Goal: Book appointment/travel/reservation

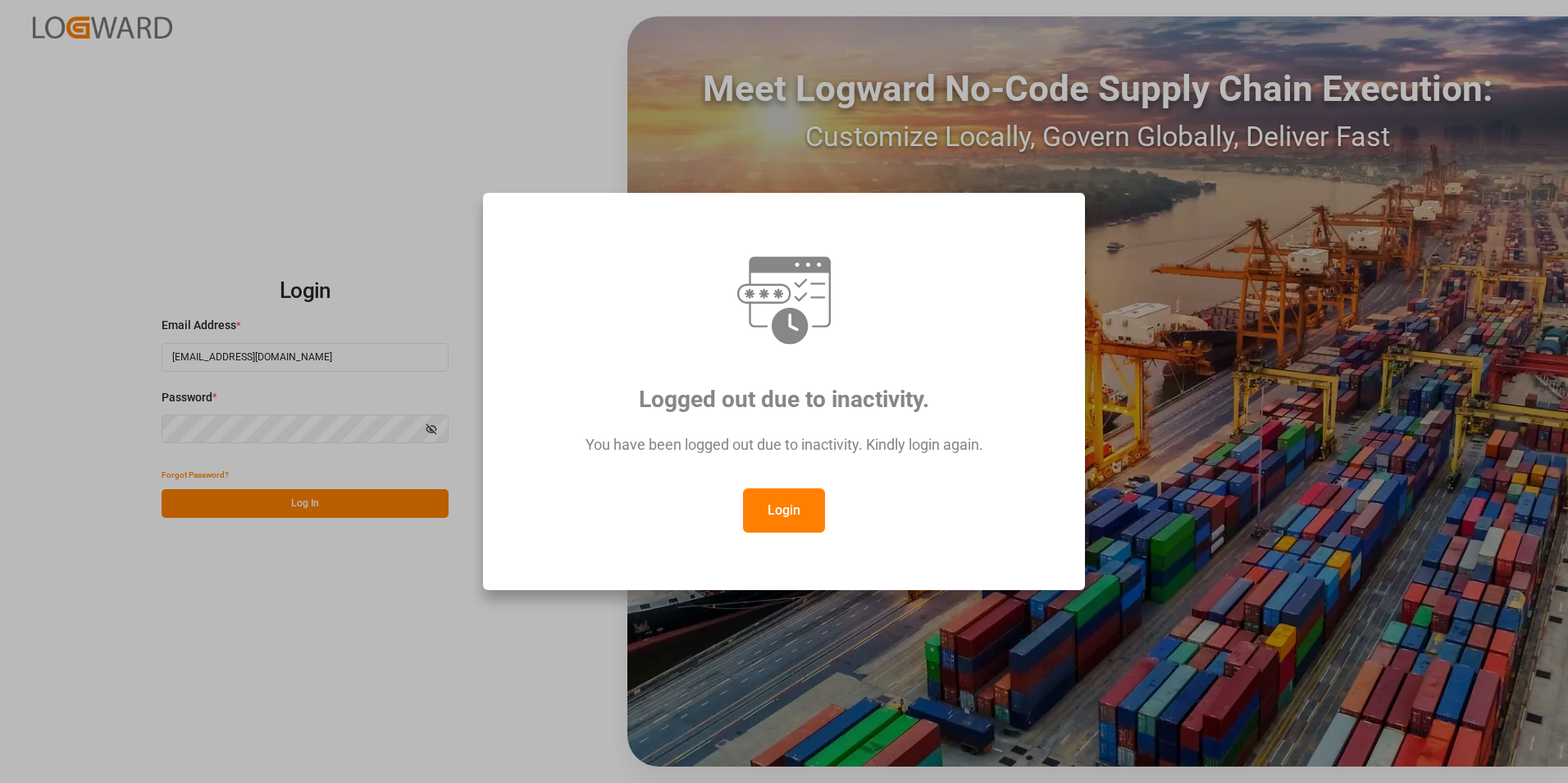
click at [370, 446] on div "Logged out due to inactivity. You have been logged out due to inactivity. Kindl…" at bounding box center [784, 392] width 1568 height 783
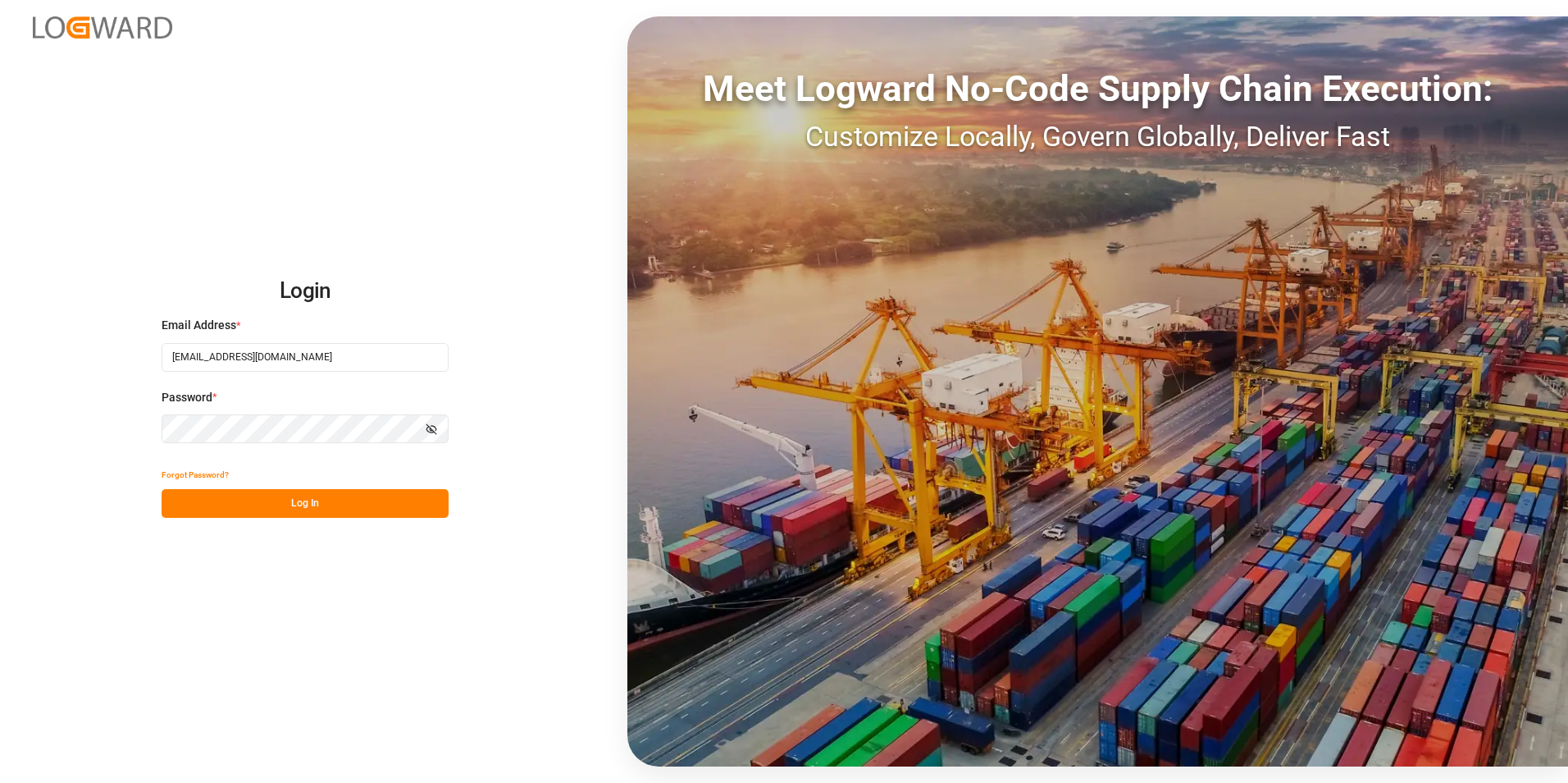
click at [0, 426] on html "Login Email Address * [EMAIL_ADDRESS][DOMAIN_NAME] Password * Show password For…" at bounding box center [784, 392] width 1568 height 783
click at [263, 649] on div "Login Email Address * [EMAIL_ADDRESS][DOMAIN_NAME] Password * Show password For…" at bounding box center [784, 392] width 1568 height 783
click at [247, 504] on button "Log In" at bounding box center [305, 503] width 287 height 29
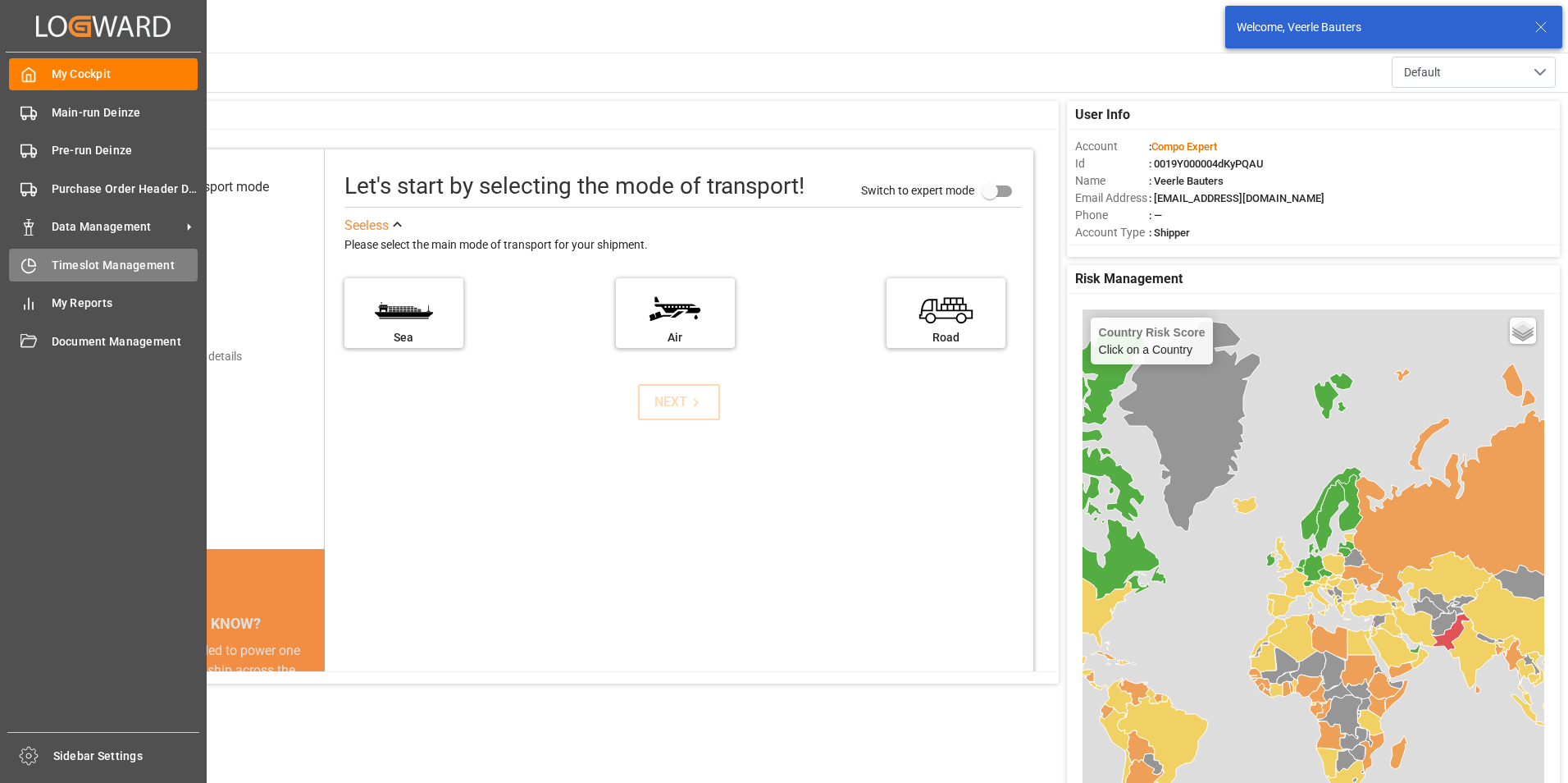
click at [26, 262] on icon at bounding box center [29, 266] width 17 height 17
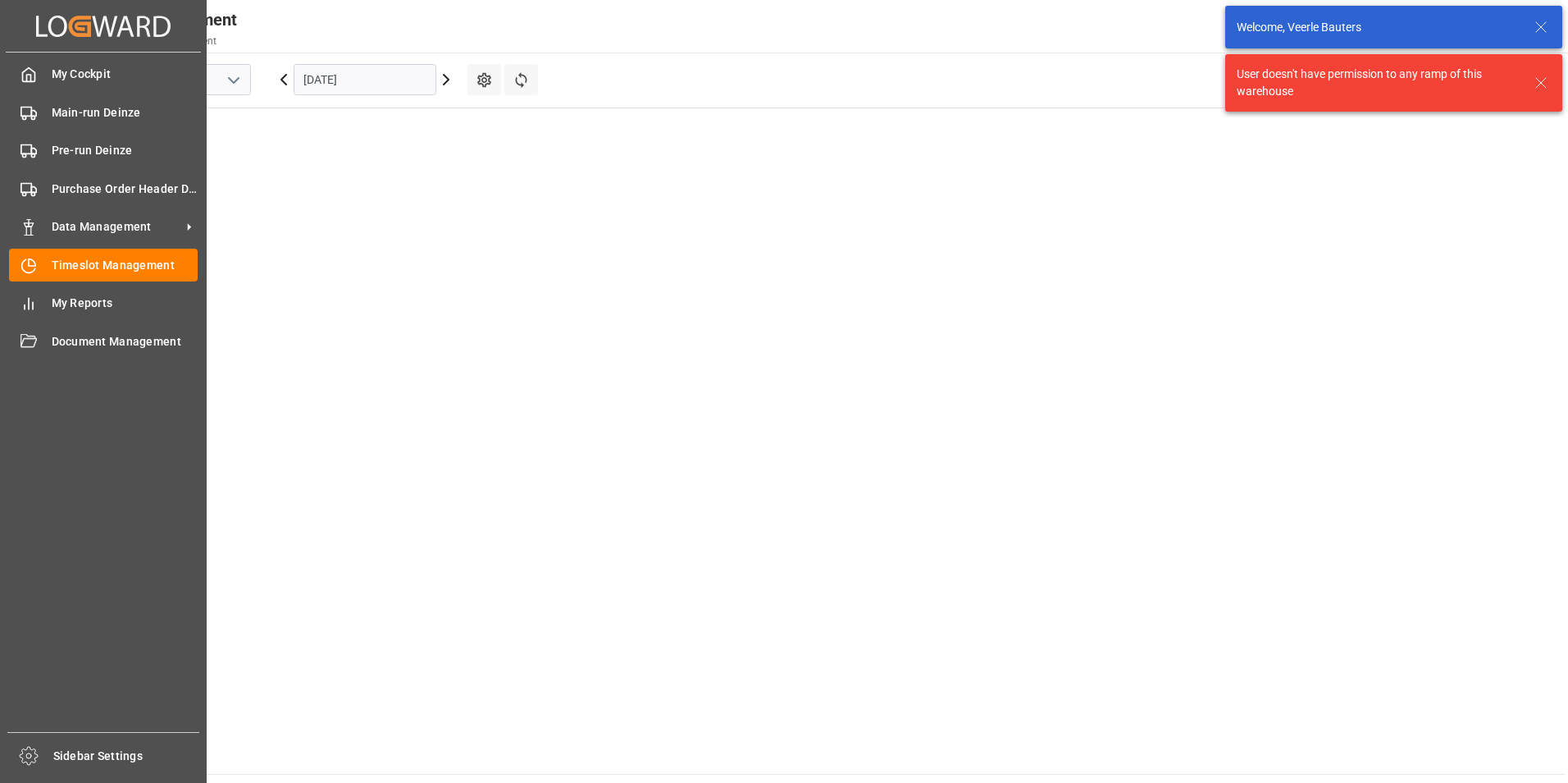
scroll to position [667, 0]
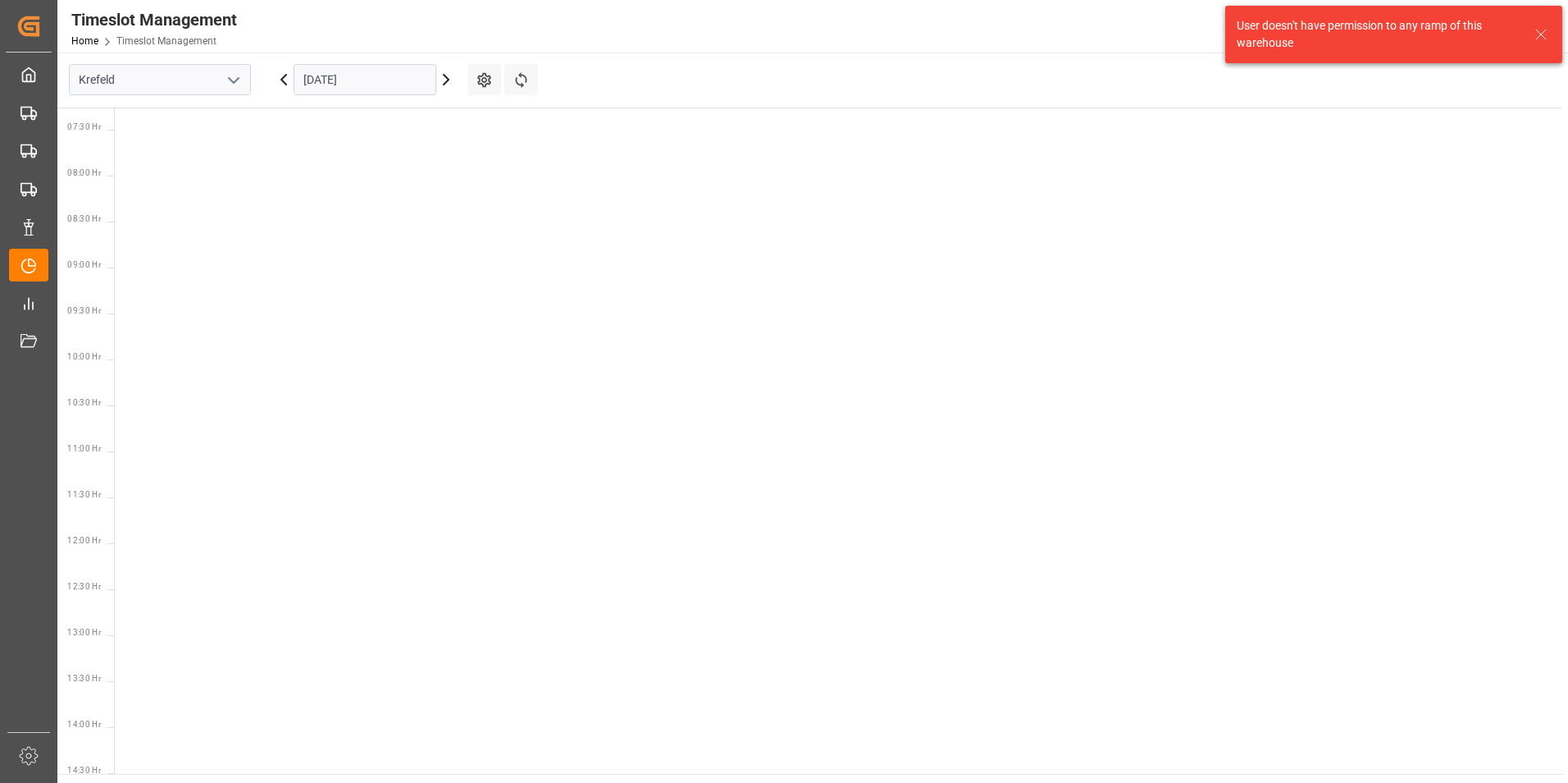
click at [233, 78] on icon "open menu" at bounding box center [234, 80] width 20 height 20
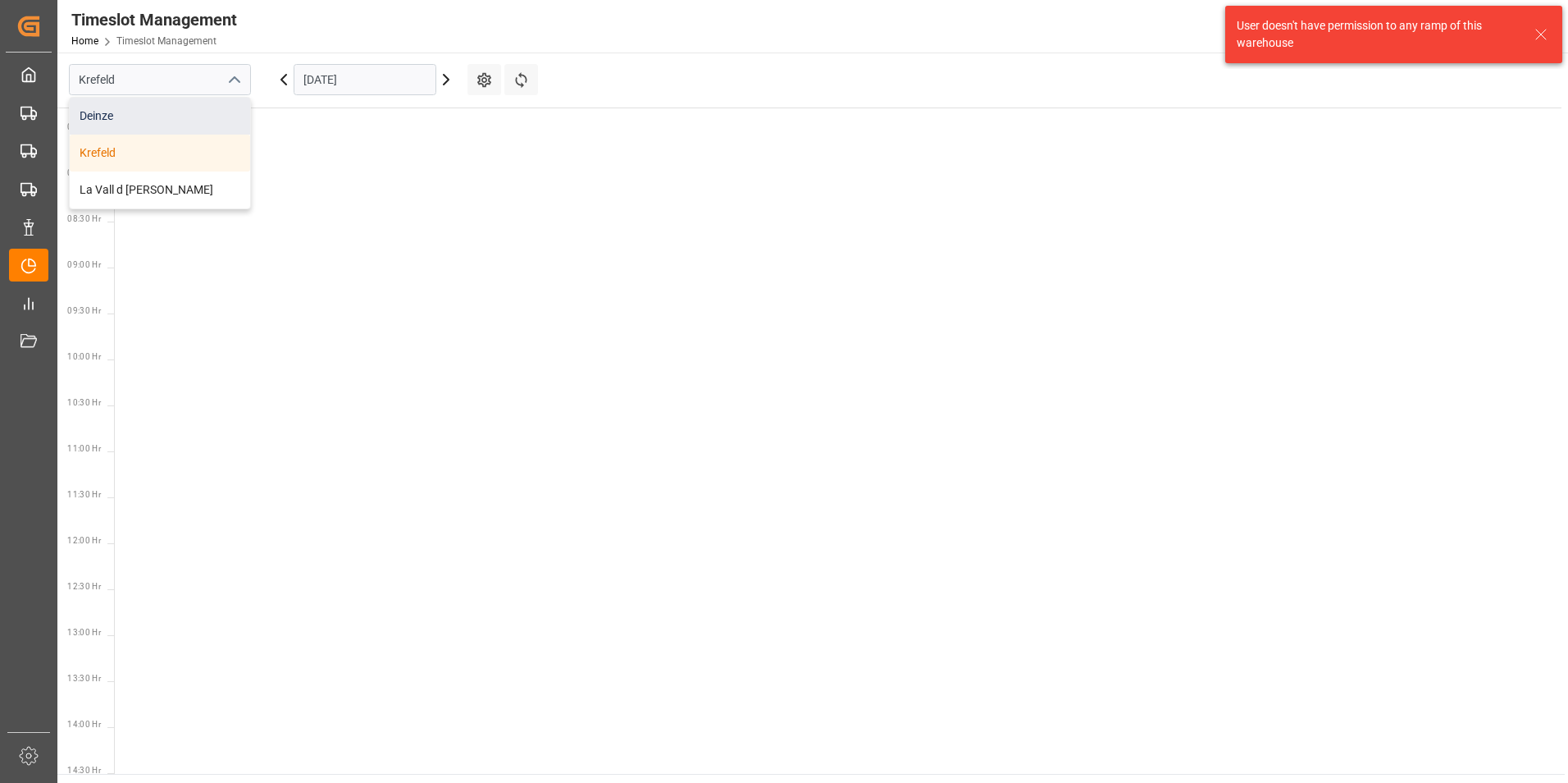
click at [92, 113] on div "Deinze" at bounding box center [159, 116] width 180 height 37
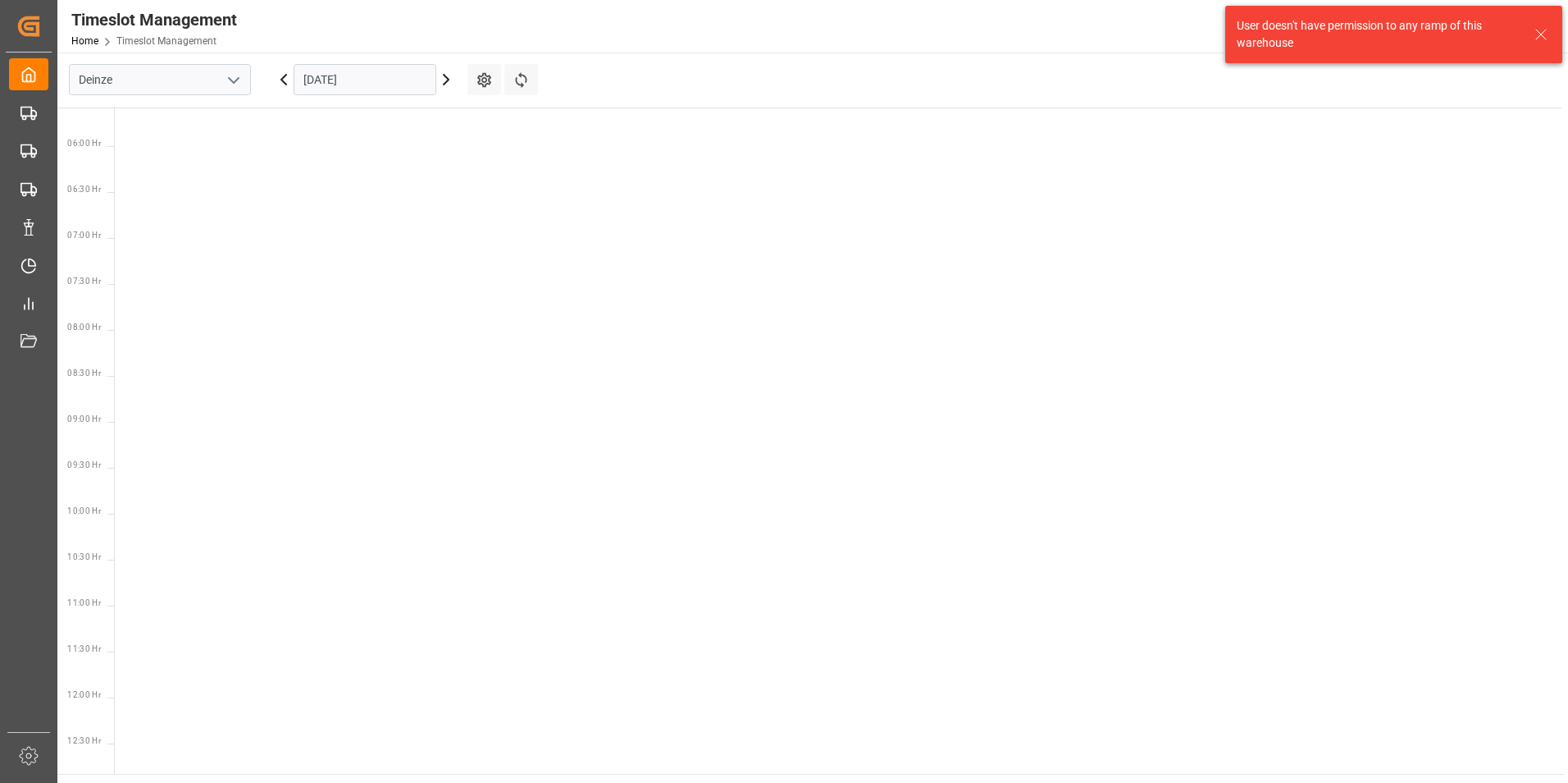
scroll to position [657, 0]
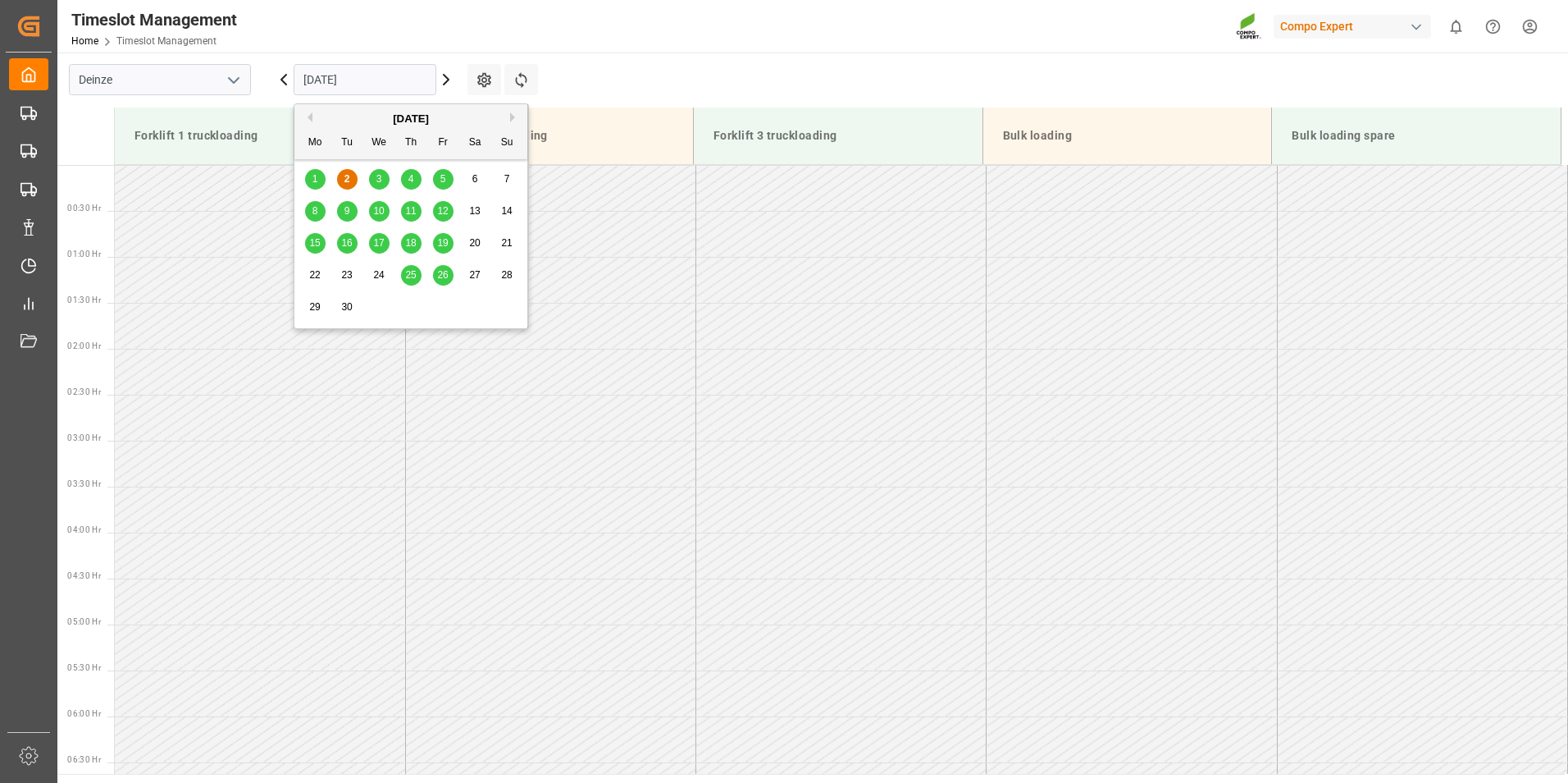
click at [407, 83] on input "[DATE]" at bounding box center [365, 79] width 143 height 31
click at [413, 183] on span "4" at bounding box center [411, 179] width 6 height 12
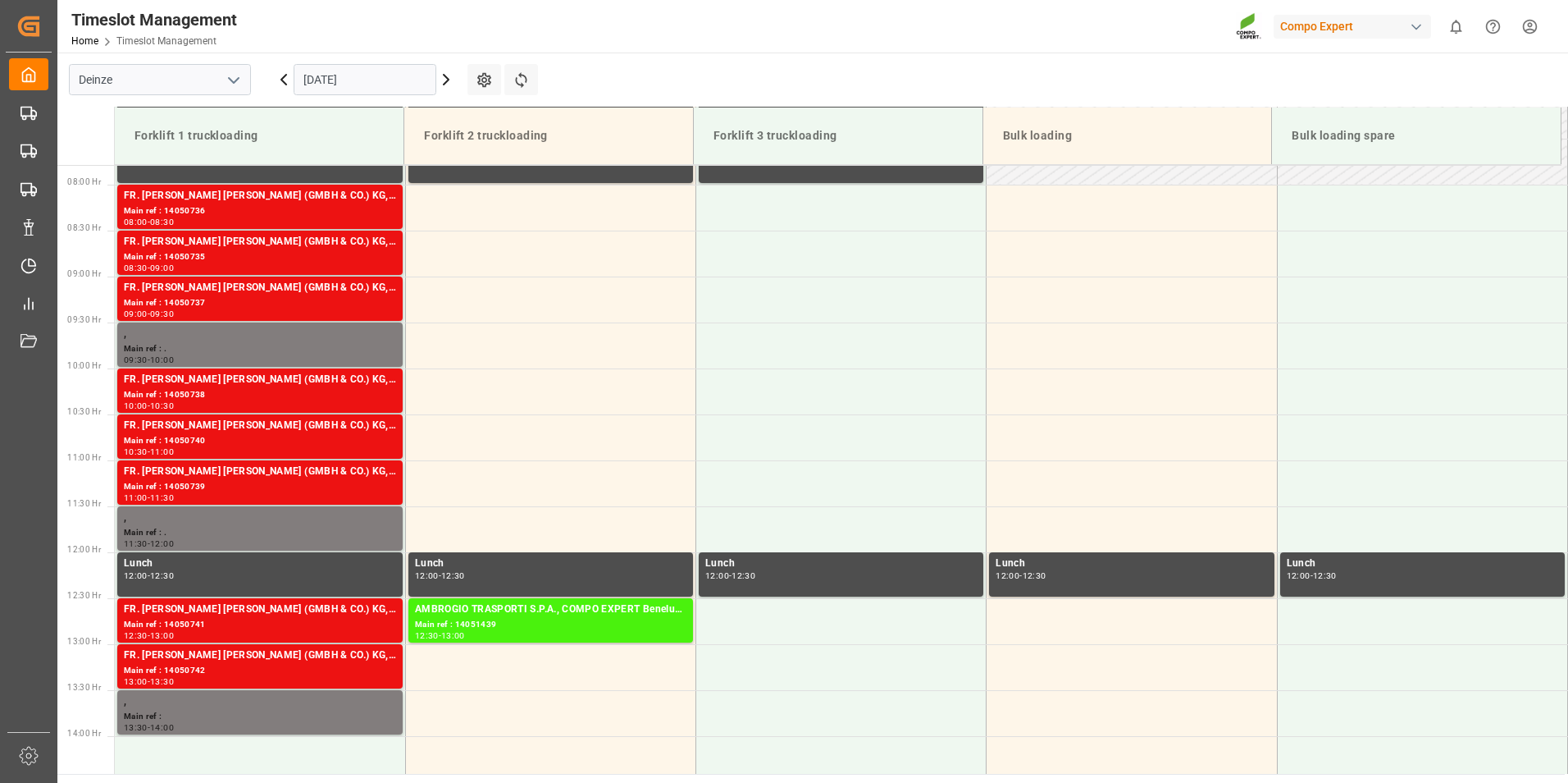
scroll to position [719, 0]
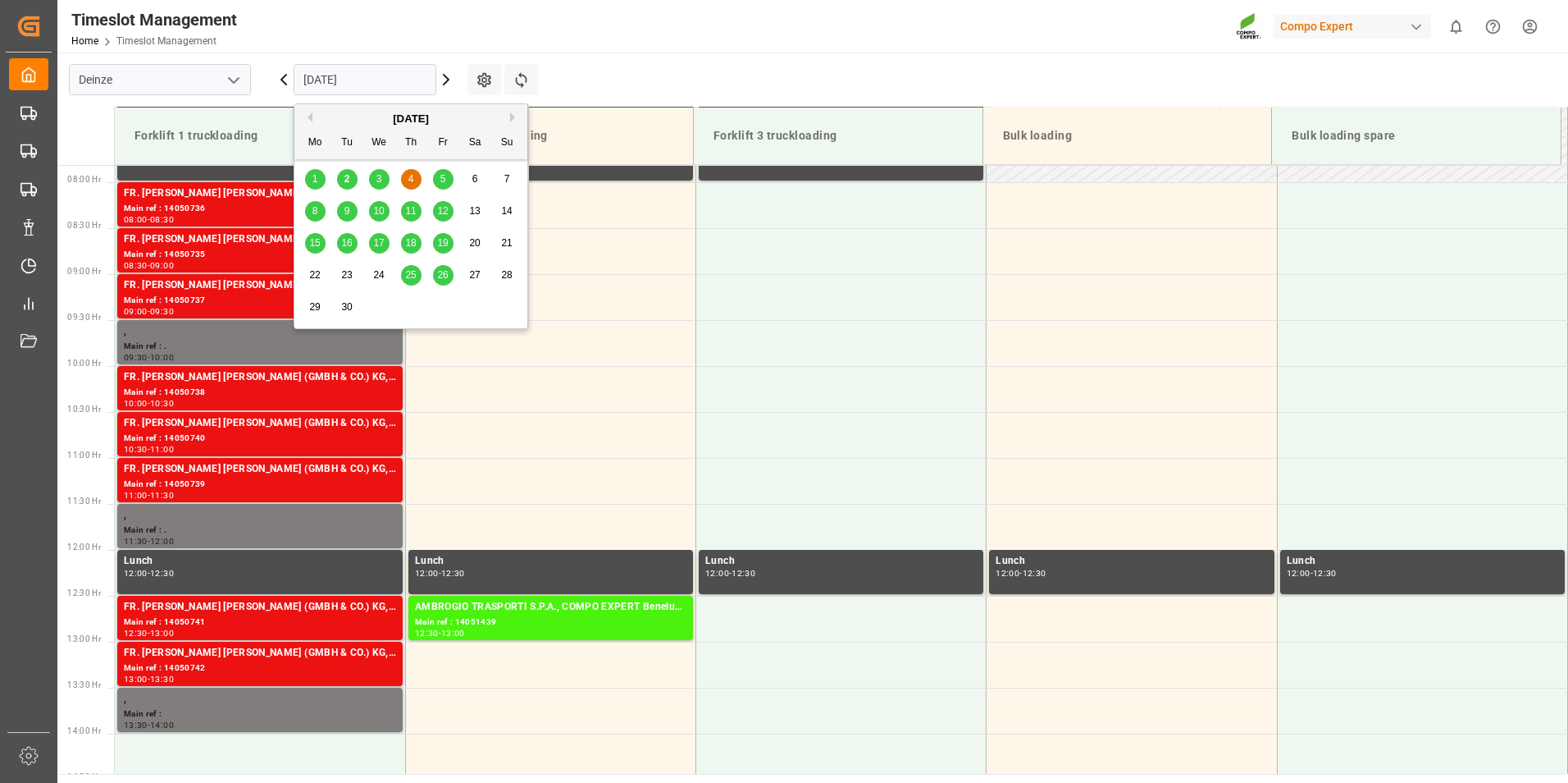
click at [403, 78] on input "[DATE]" at bounding box center [365, 79] width 143 height 31
click at [347, 184] on span "2" at bounding box center [348, 179] width 6 height 12
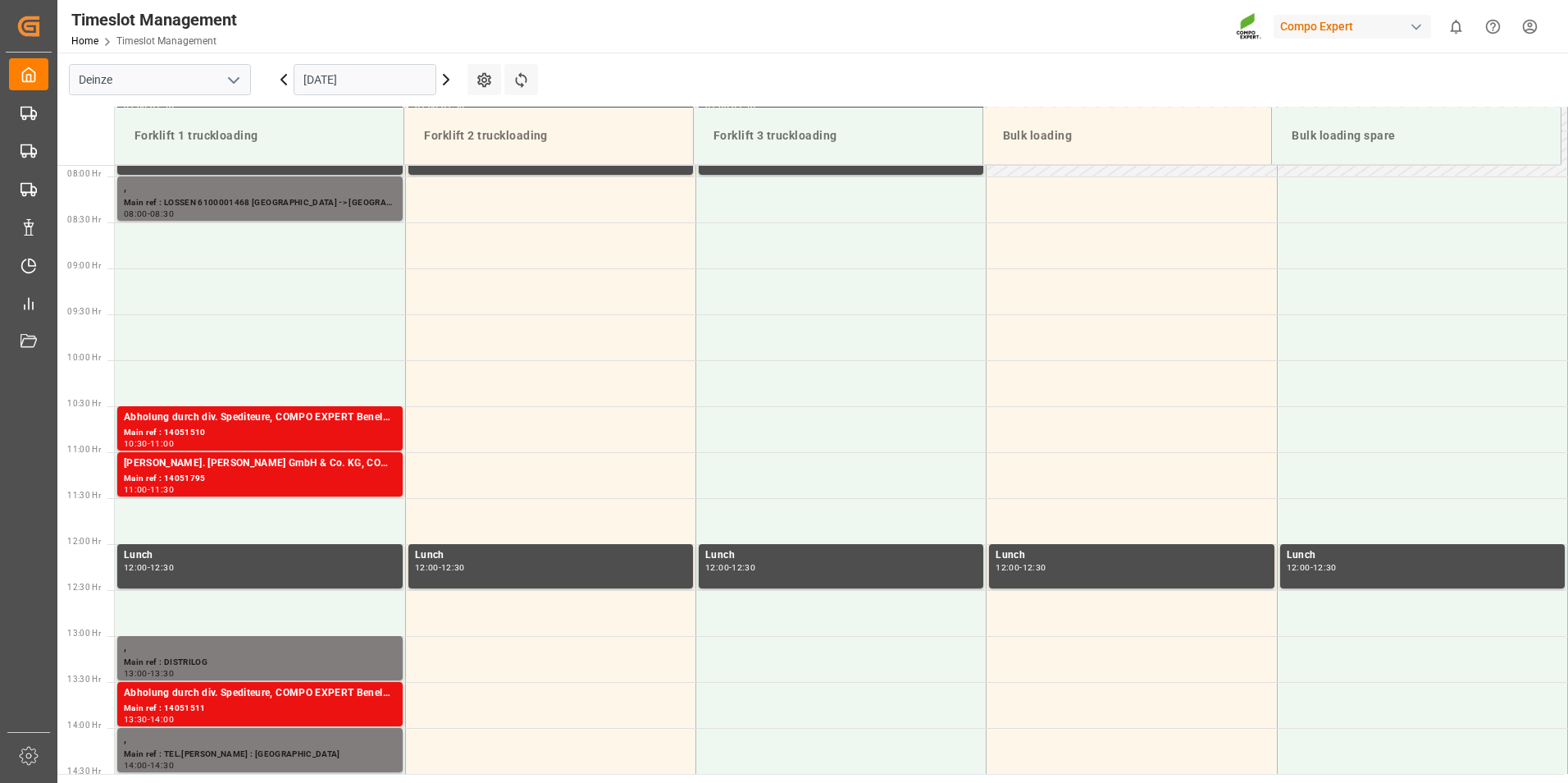
scroll to position [725, 0]
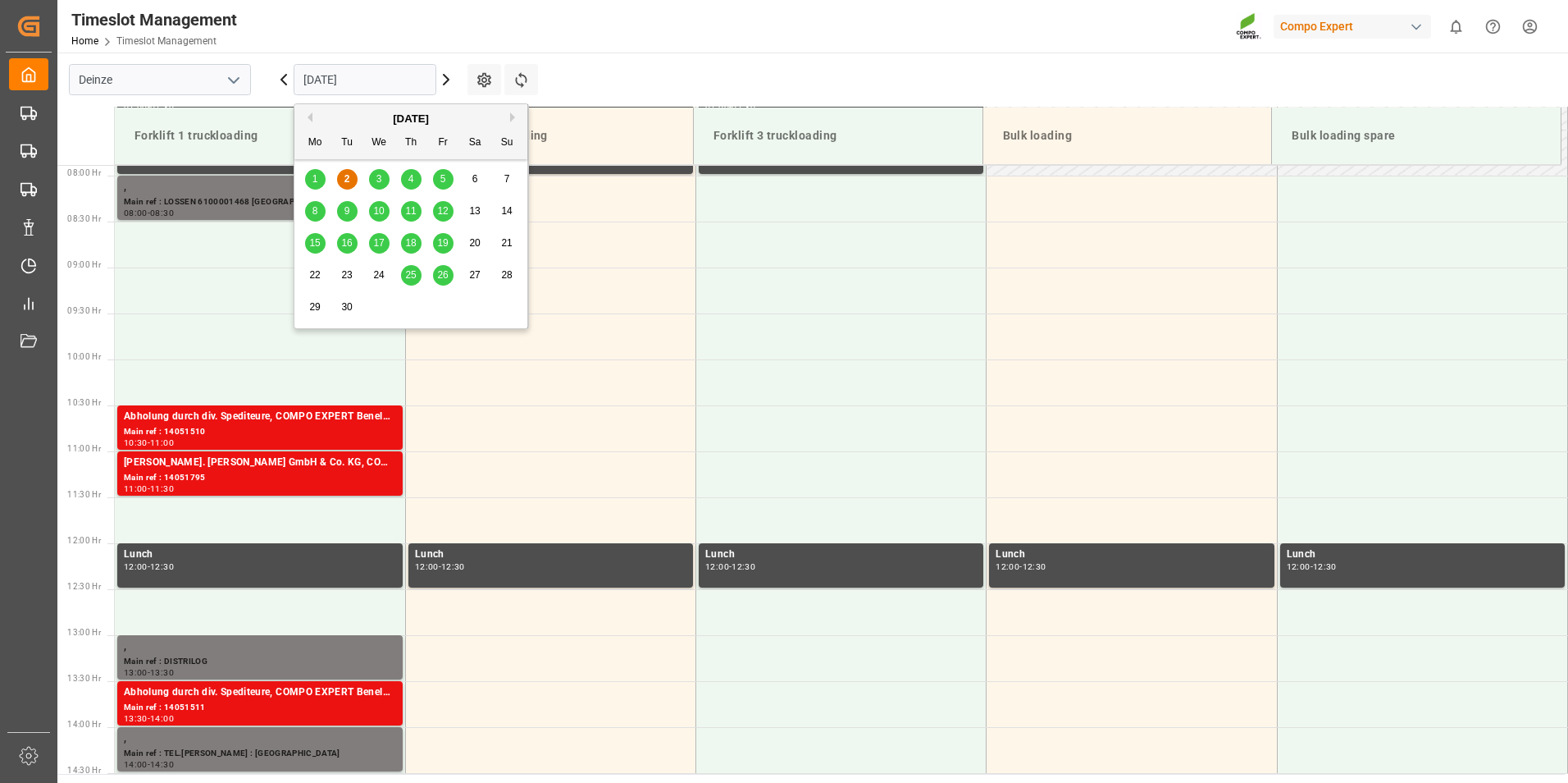
click at [403, 76] on input "[DATE]" at bounding box center [365, 79] width 143 height 31
click at [408, 179] on span "4" at bounding box center [411, 179] width 6 height 12
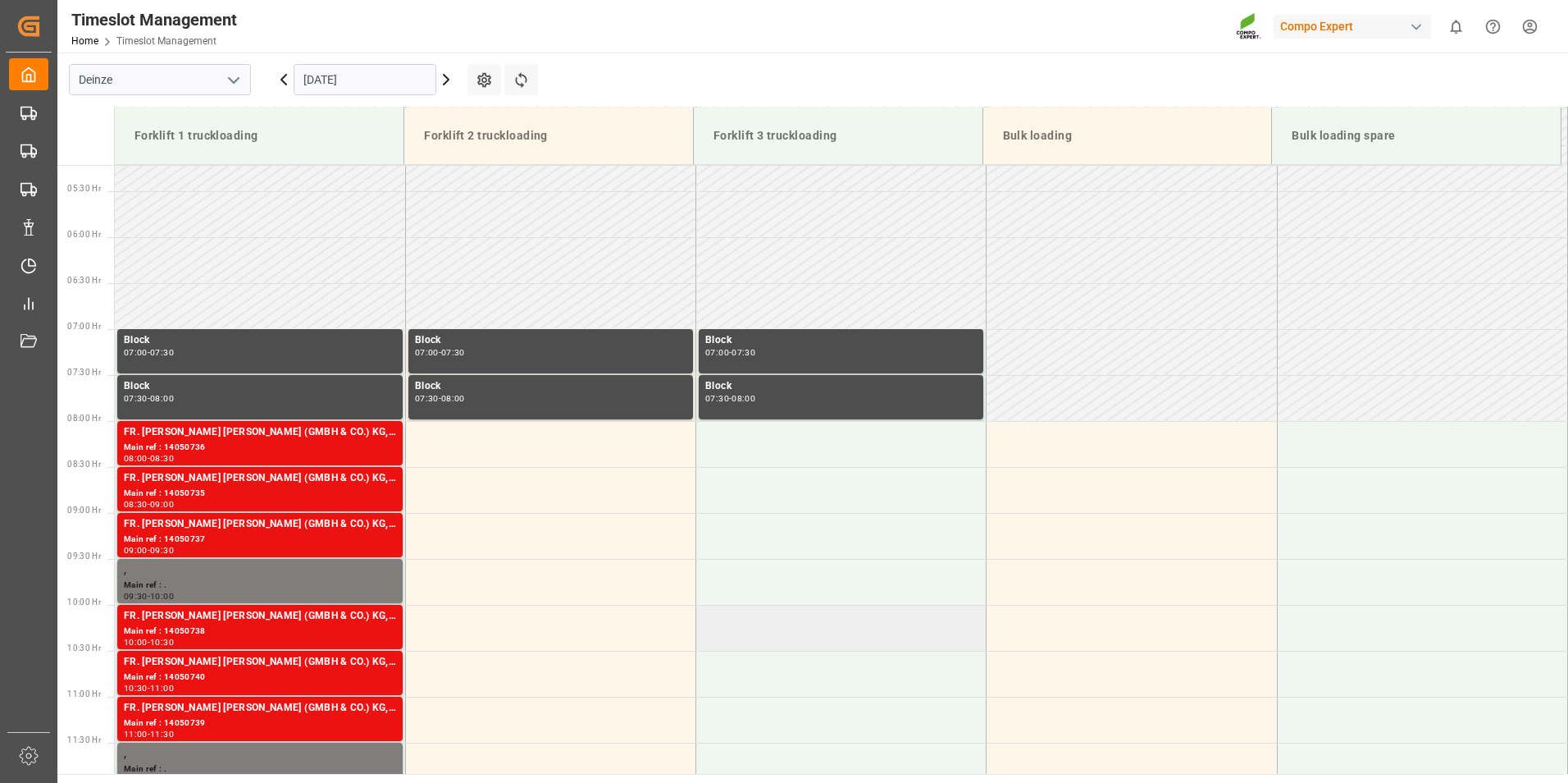
scroll to position [479, 0]
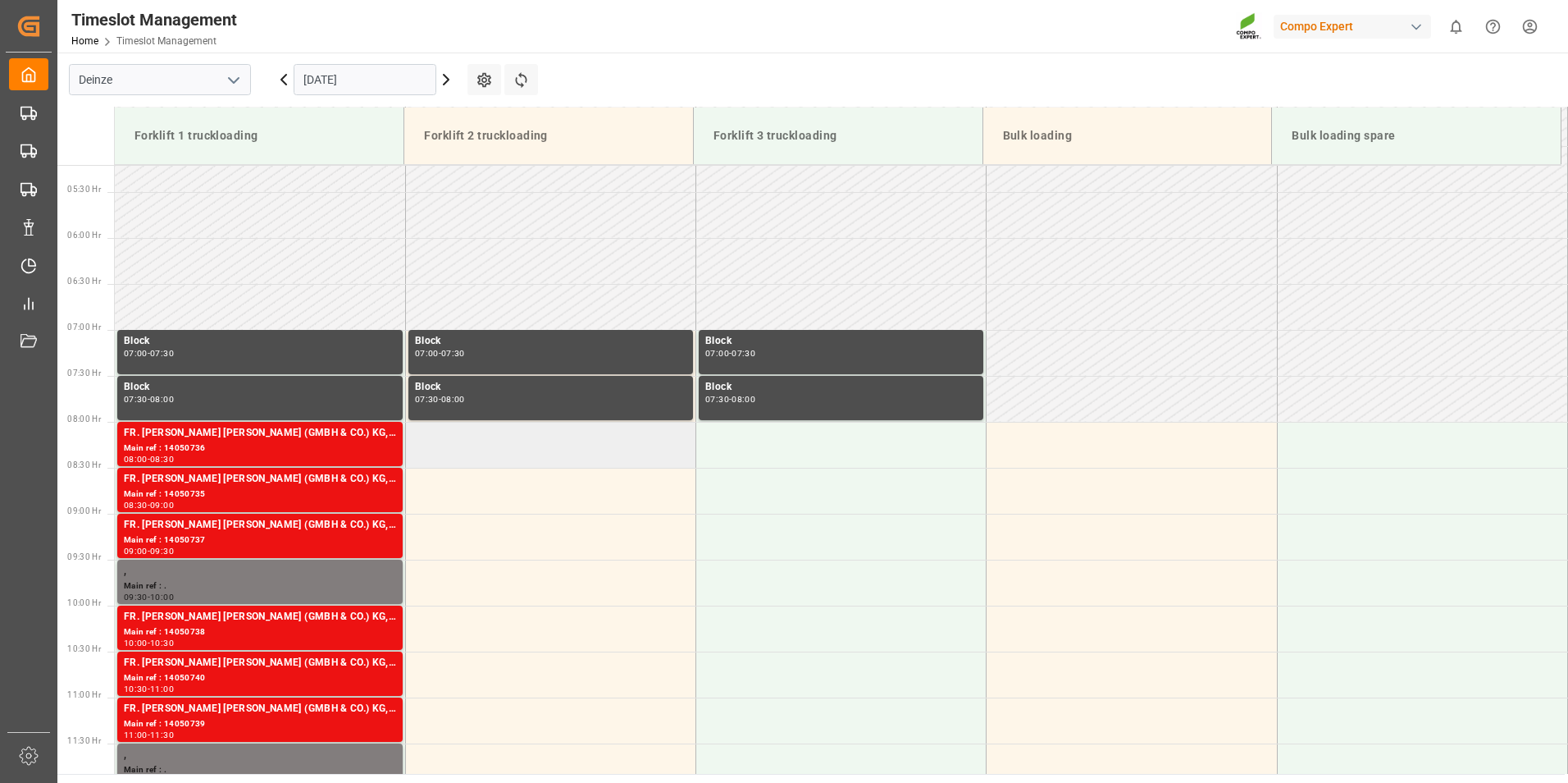
click at [456, 456] on td at bounding box center [550, 445] width 290 height 46
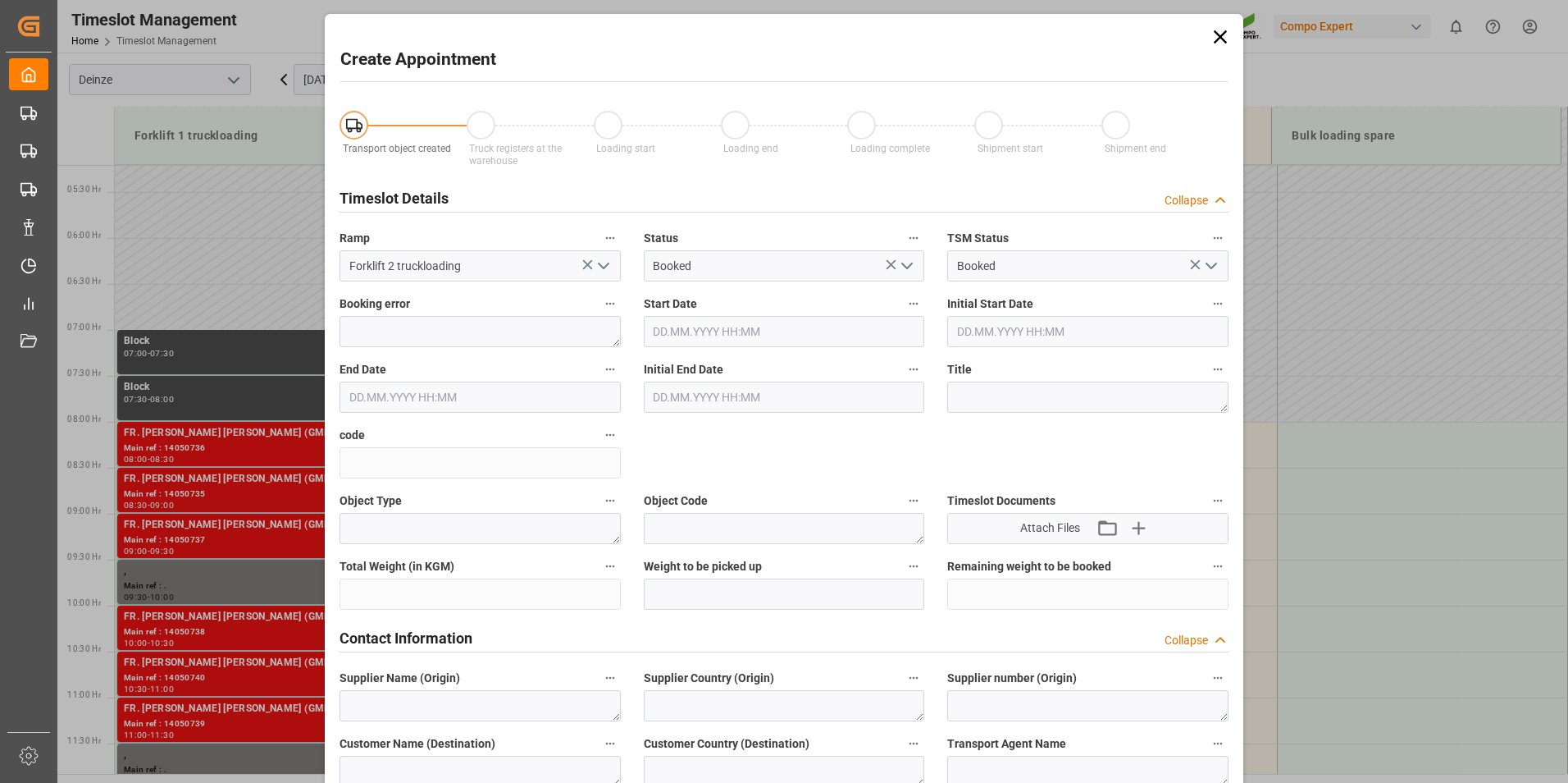
type input "[DATE] 08:00"
type input "[DATE] 08:30"
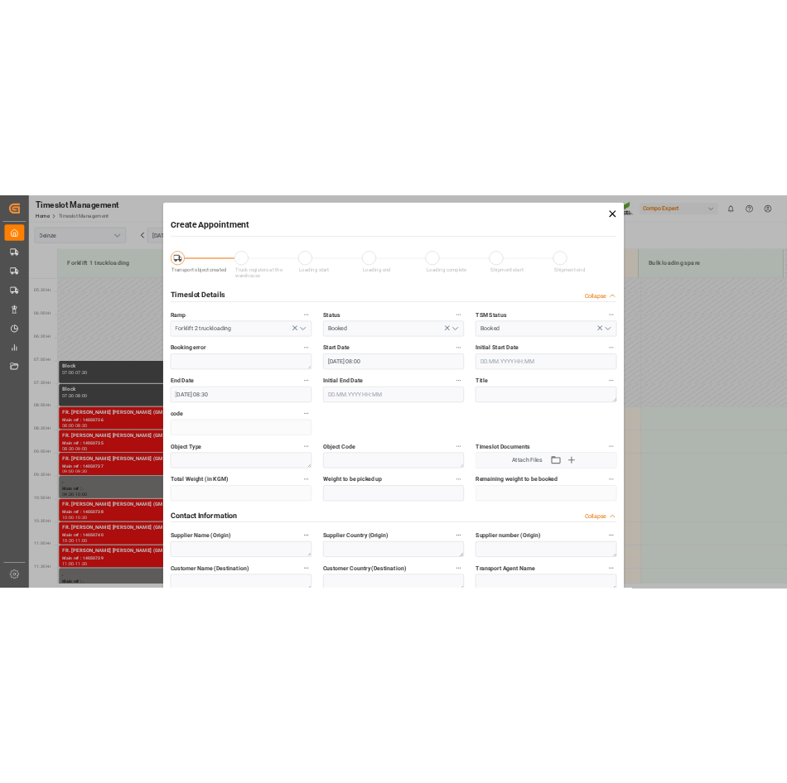
scroll to position [414, 0]
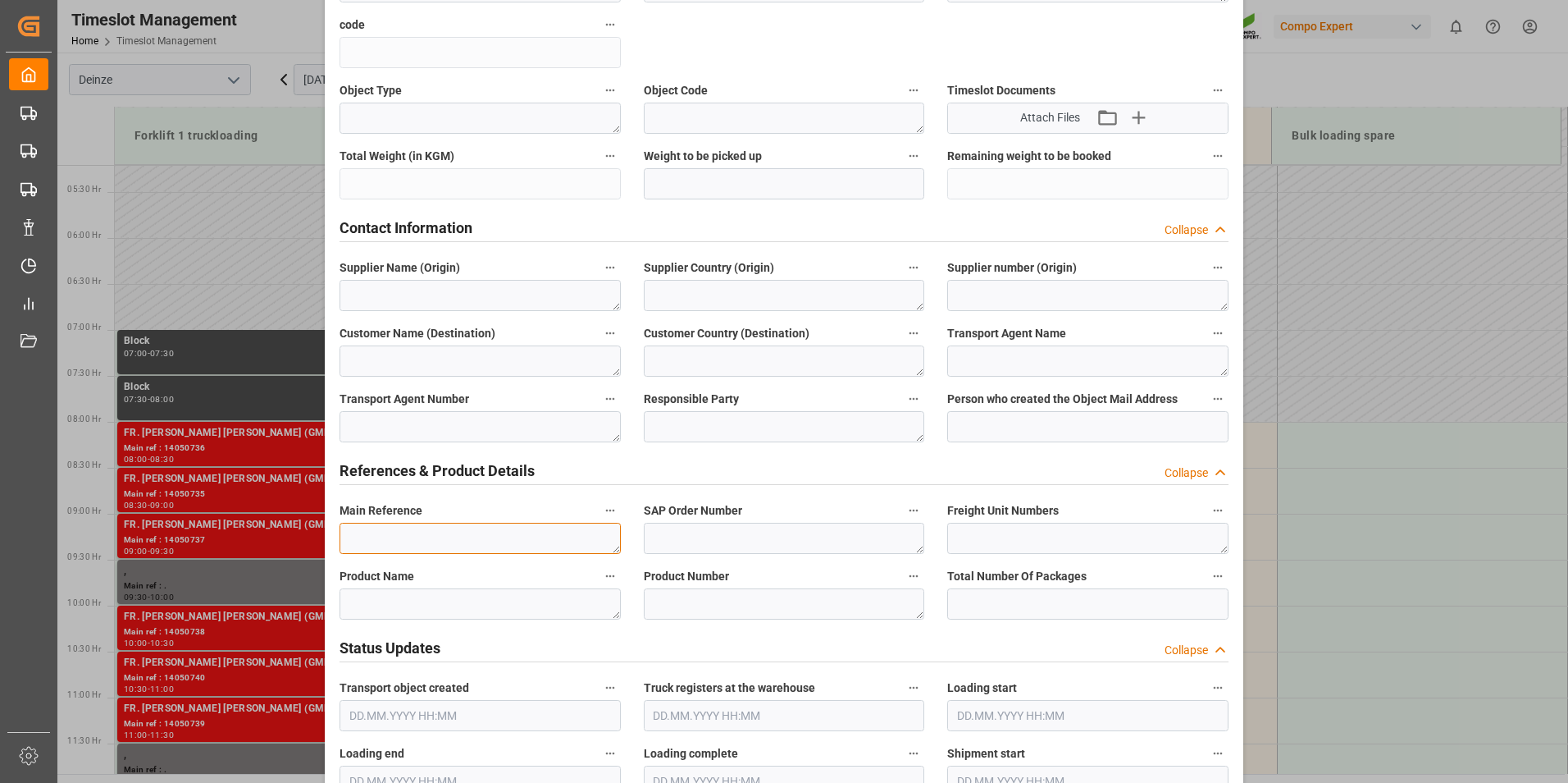
click at [393, 542] on textarea at bounding box center [480, 537] width 281 height 31
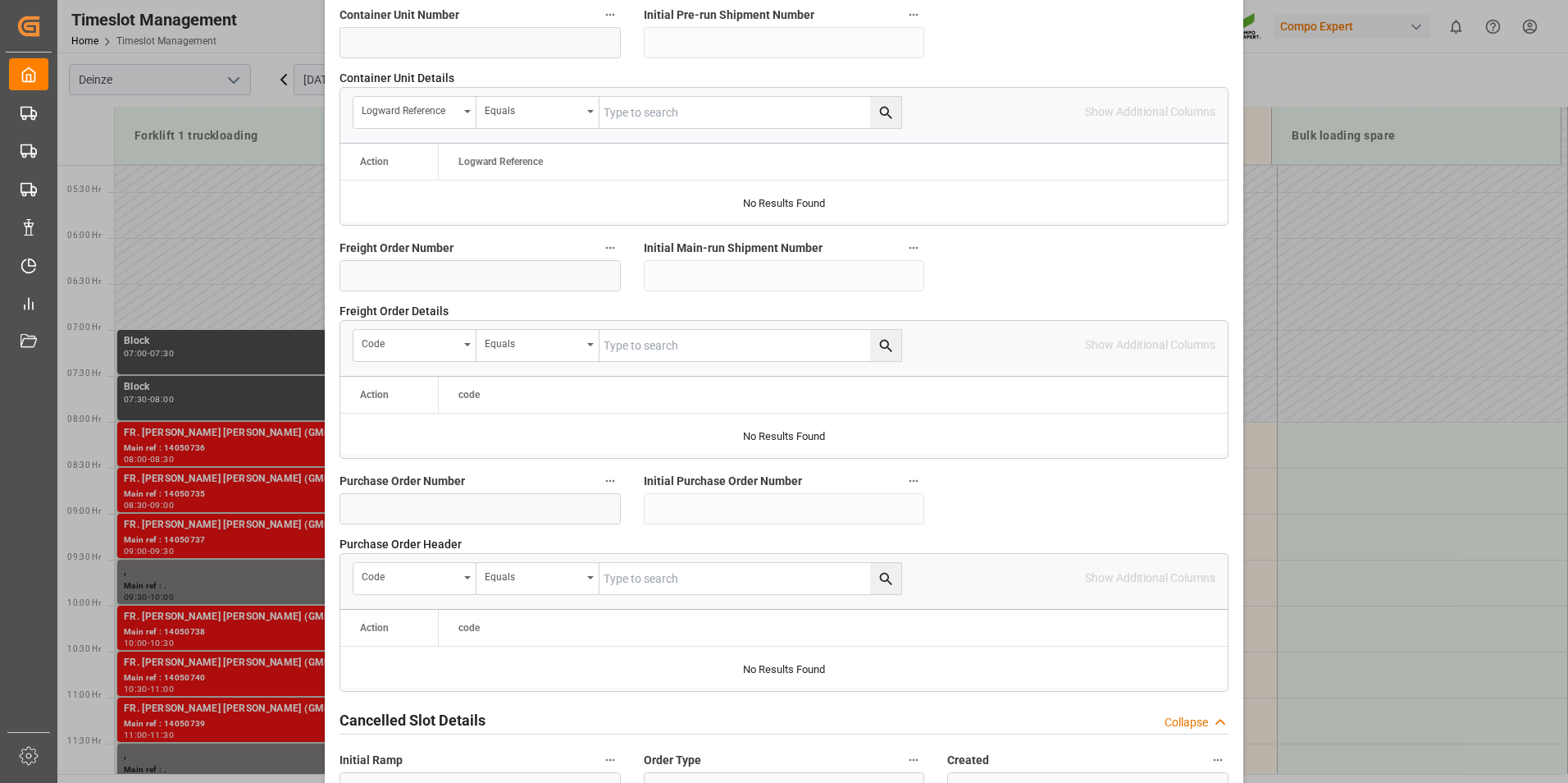
scroll to position [1495, 0]
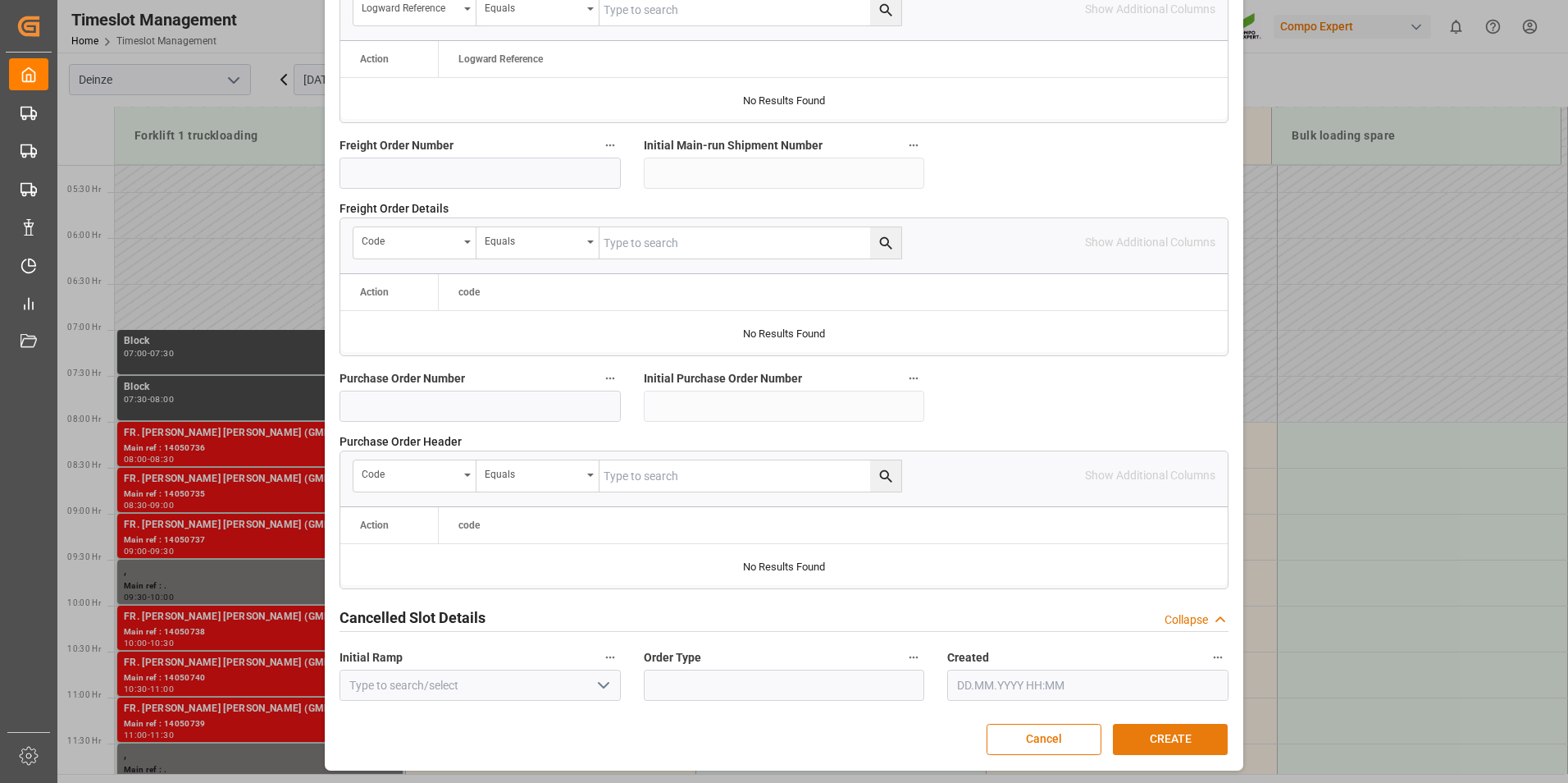
type textarea "MAIL DEN DOELDER : Lossen Ordern° 5745636"
click at [1164, 741] on button "CREATE" at bounding box center [1171, 738] width 115 height 31
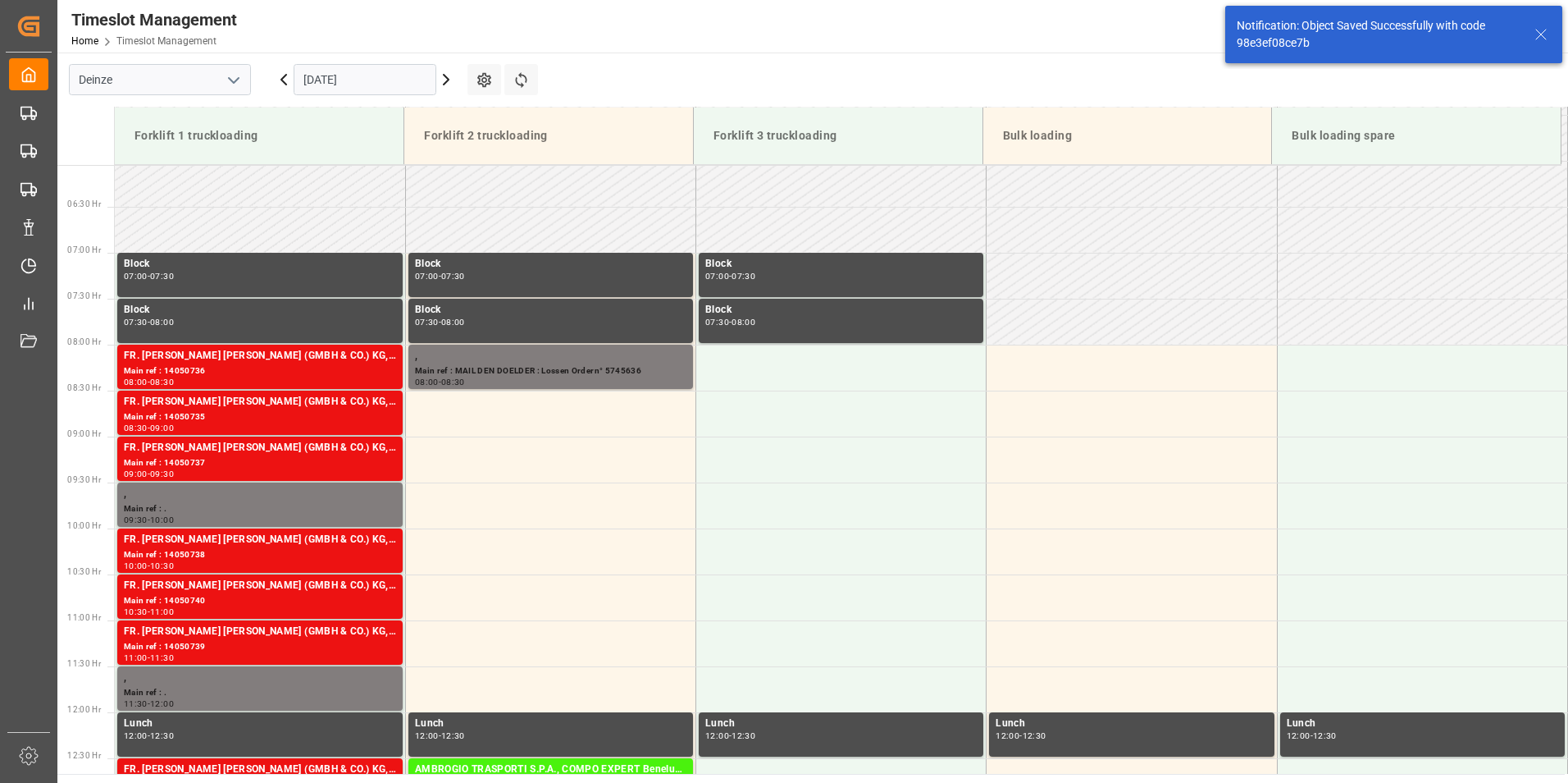
scroll to position [632, 0]
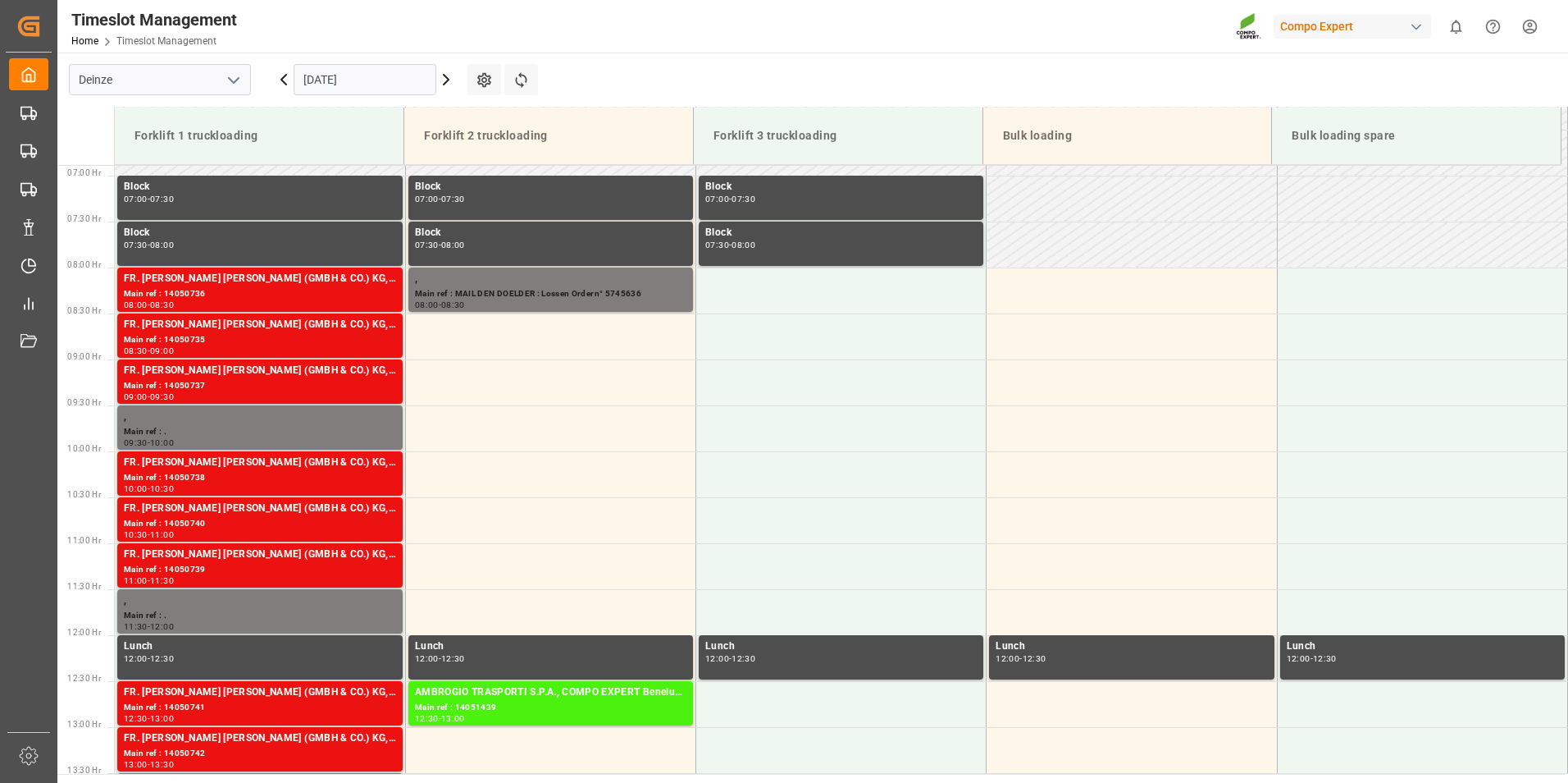
click at [393, 80] on input "[DATE]" at bounding box center [365, 79] width 143 height 31
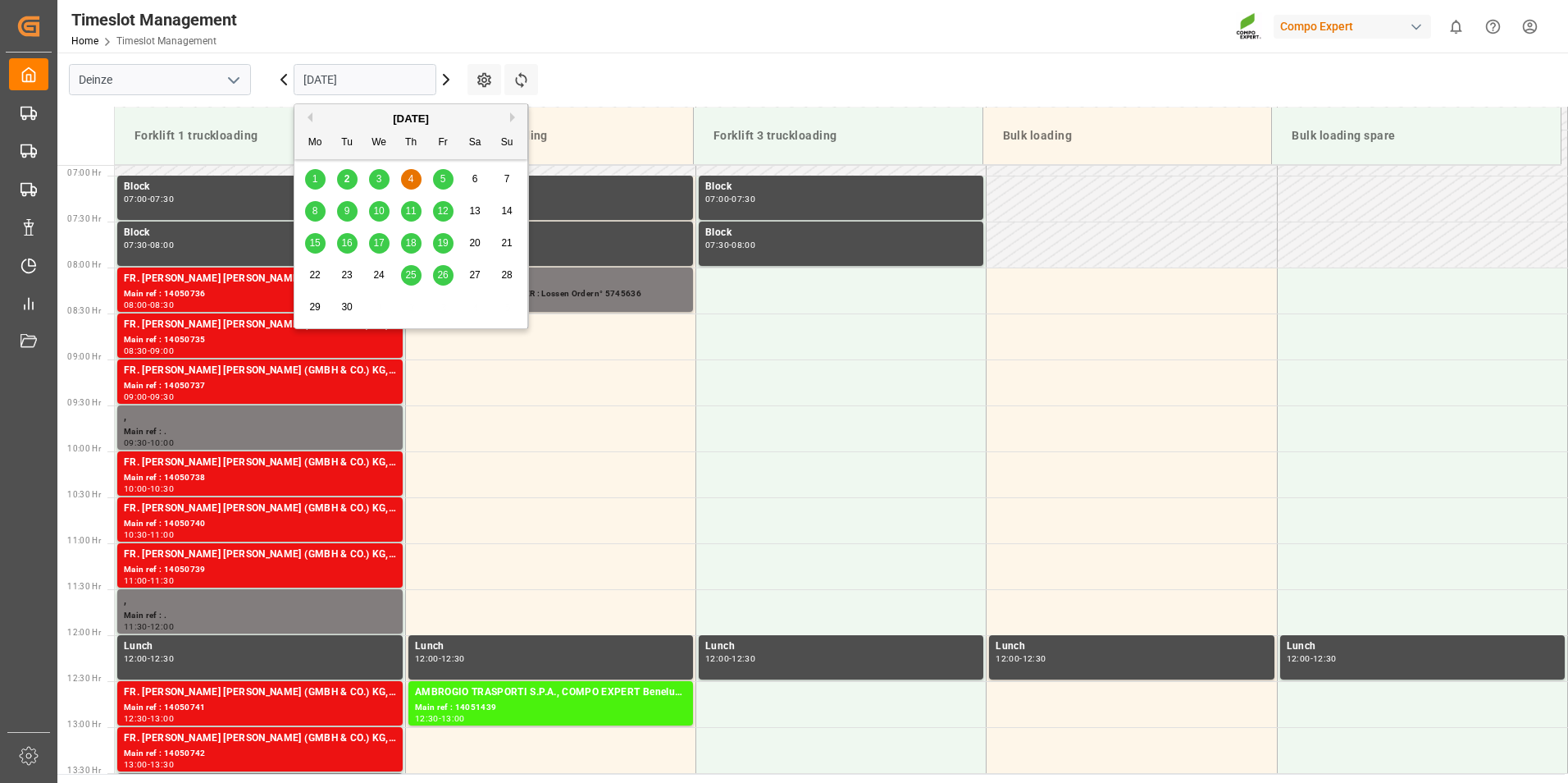
click at [348, 179] on span "2" at bounding box center [348, 179] width 6 height 12
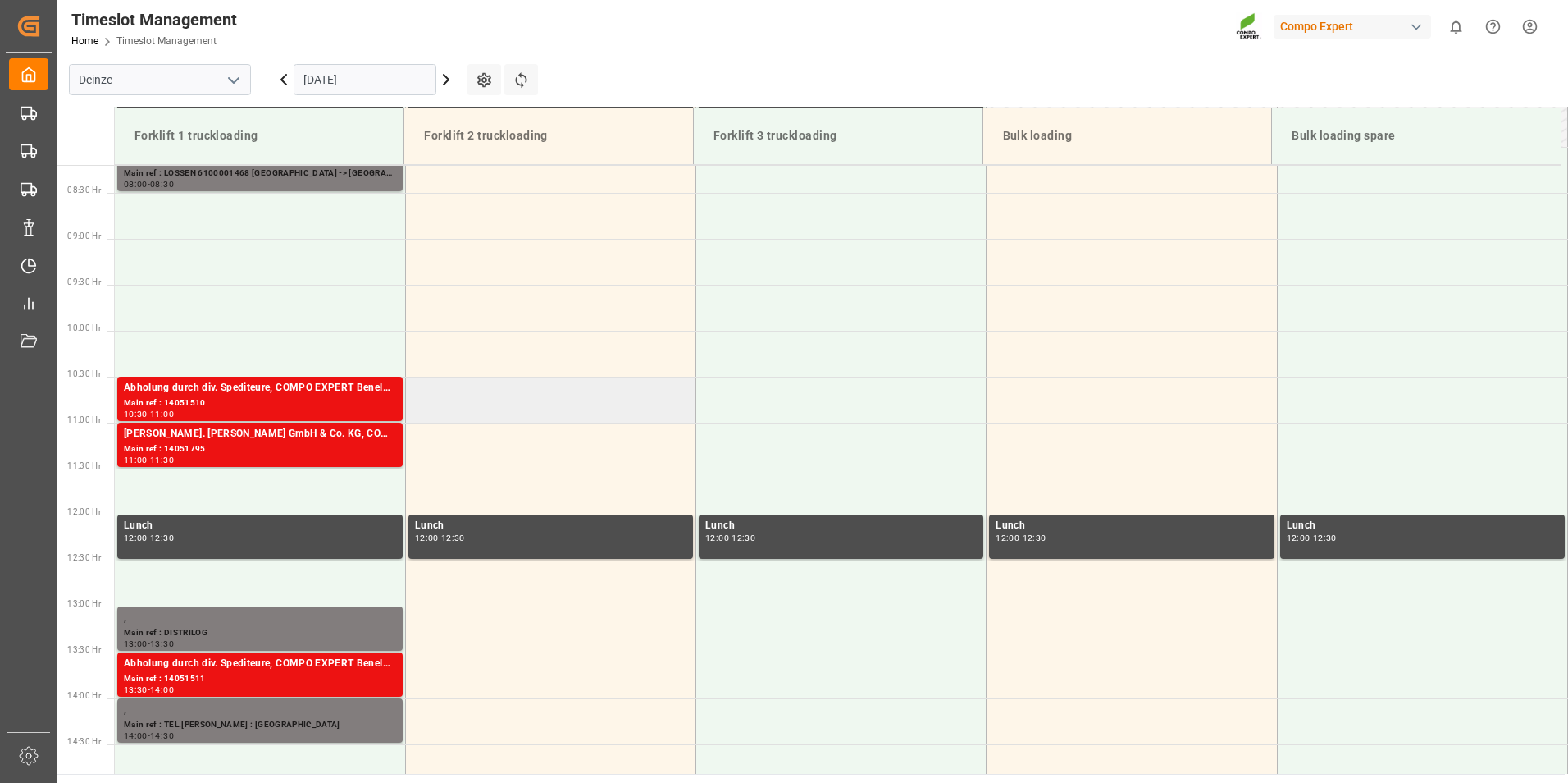
scroll to position [725, 0]
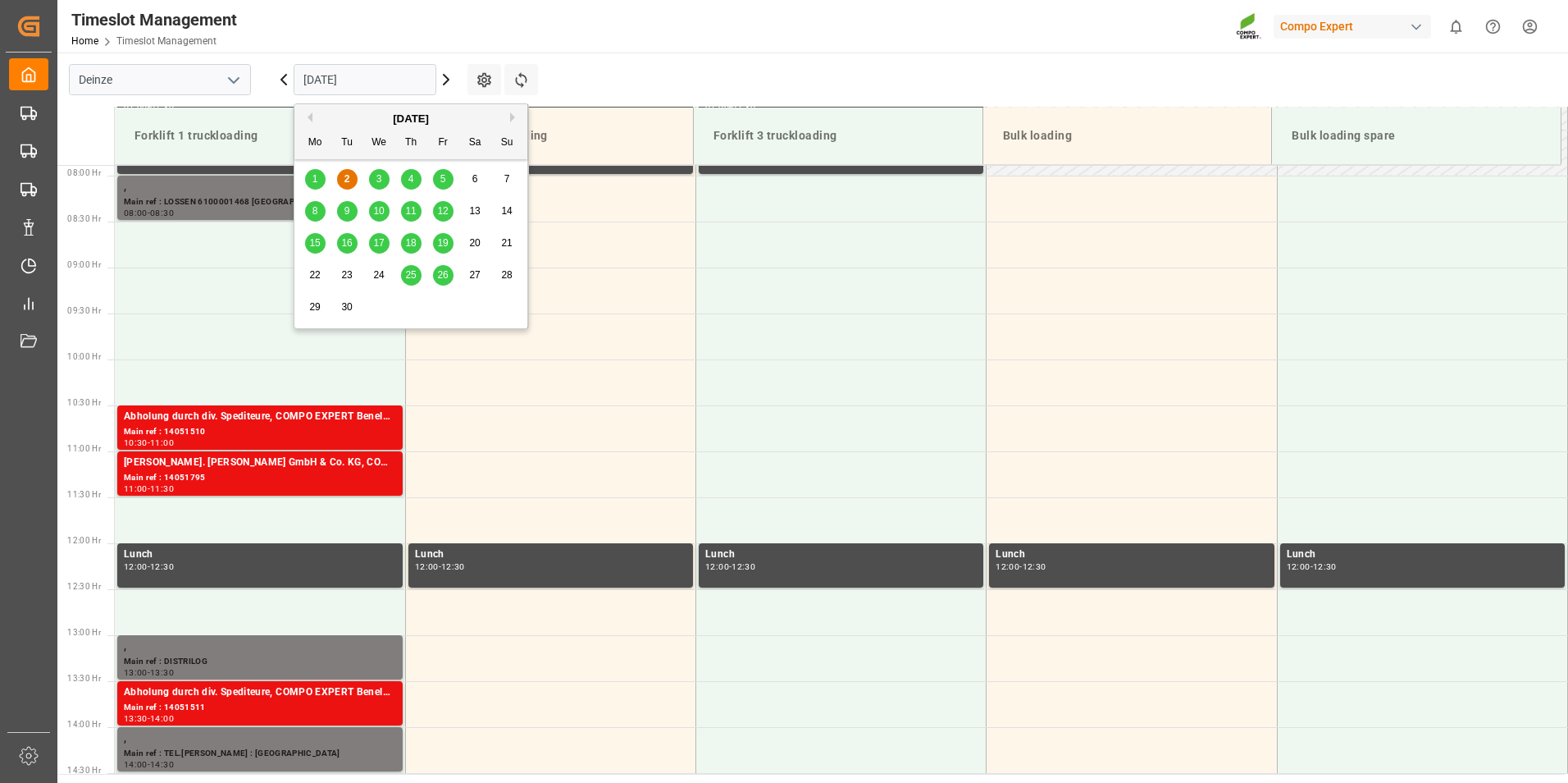
click at [385, 73] on input "[DATE]" at bounding box center [365, 79] width 143 height 31
click at [376, 180] on span "3" at bounding box center [379, 179] width 6 height 12
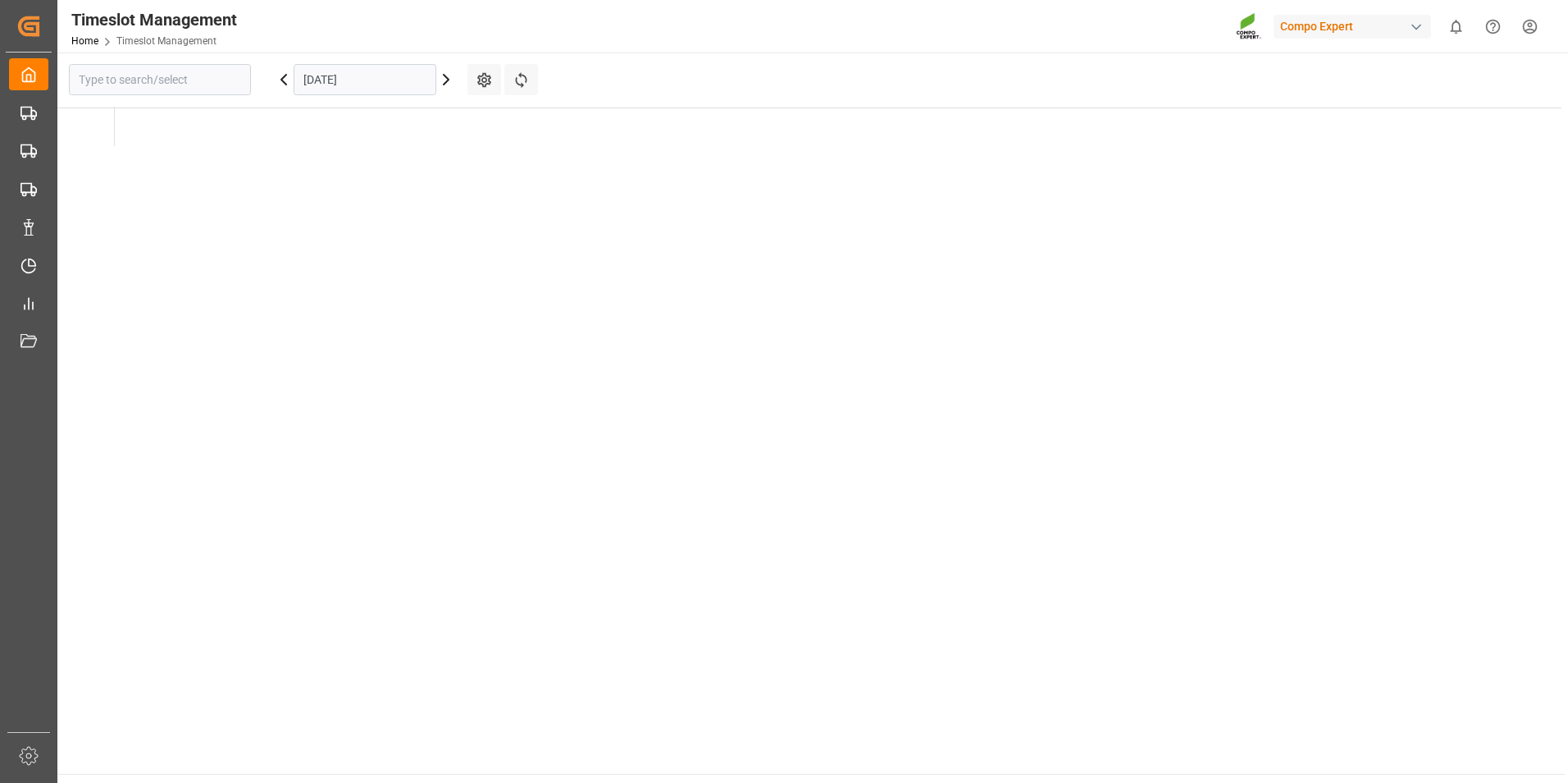
type input "Deinze"
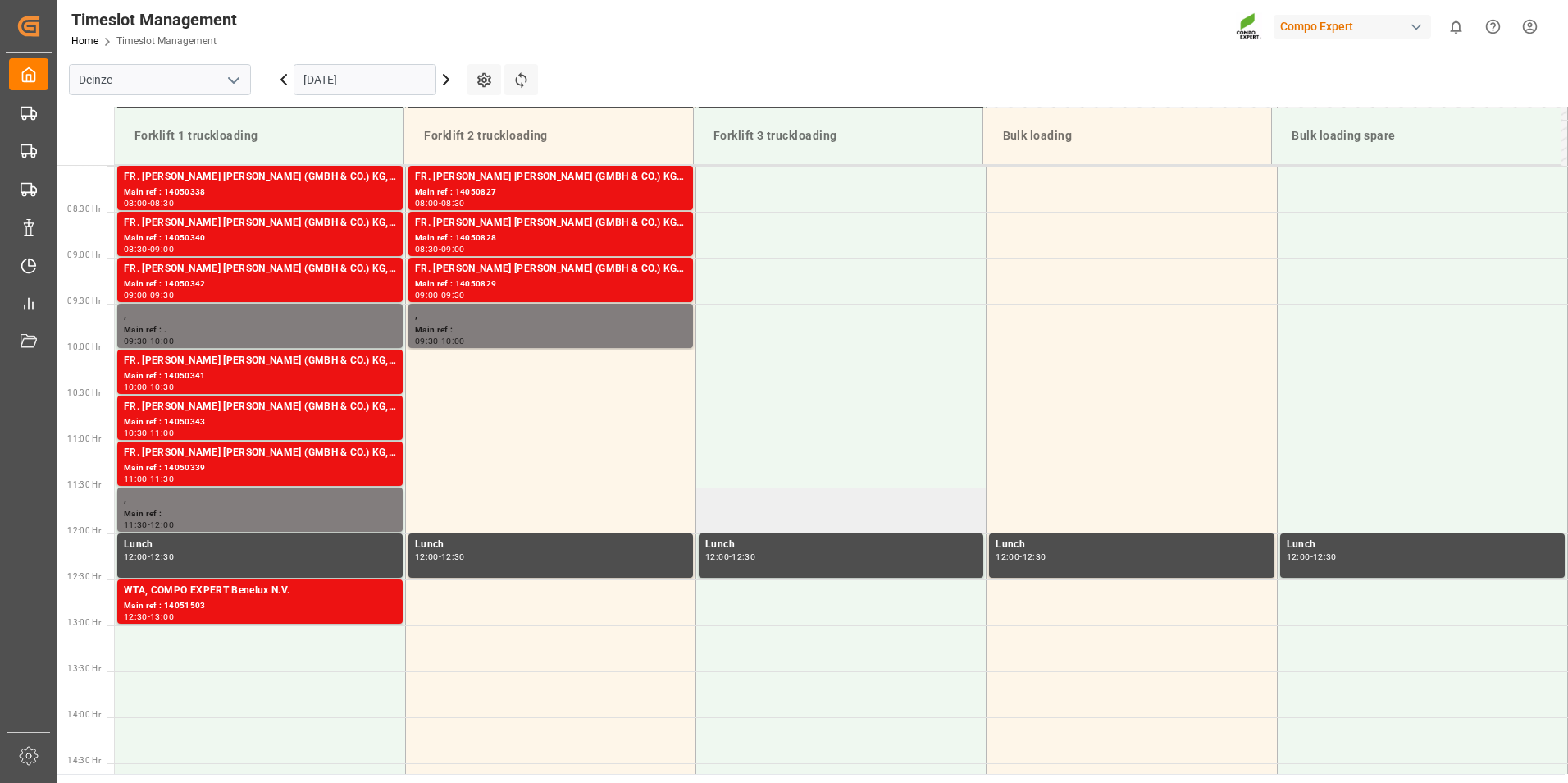
scroll to position [652, 0]
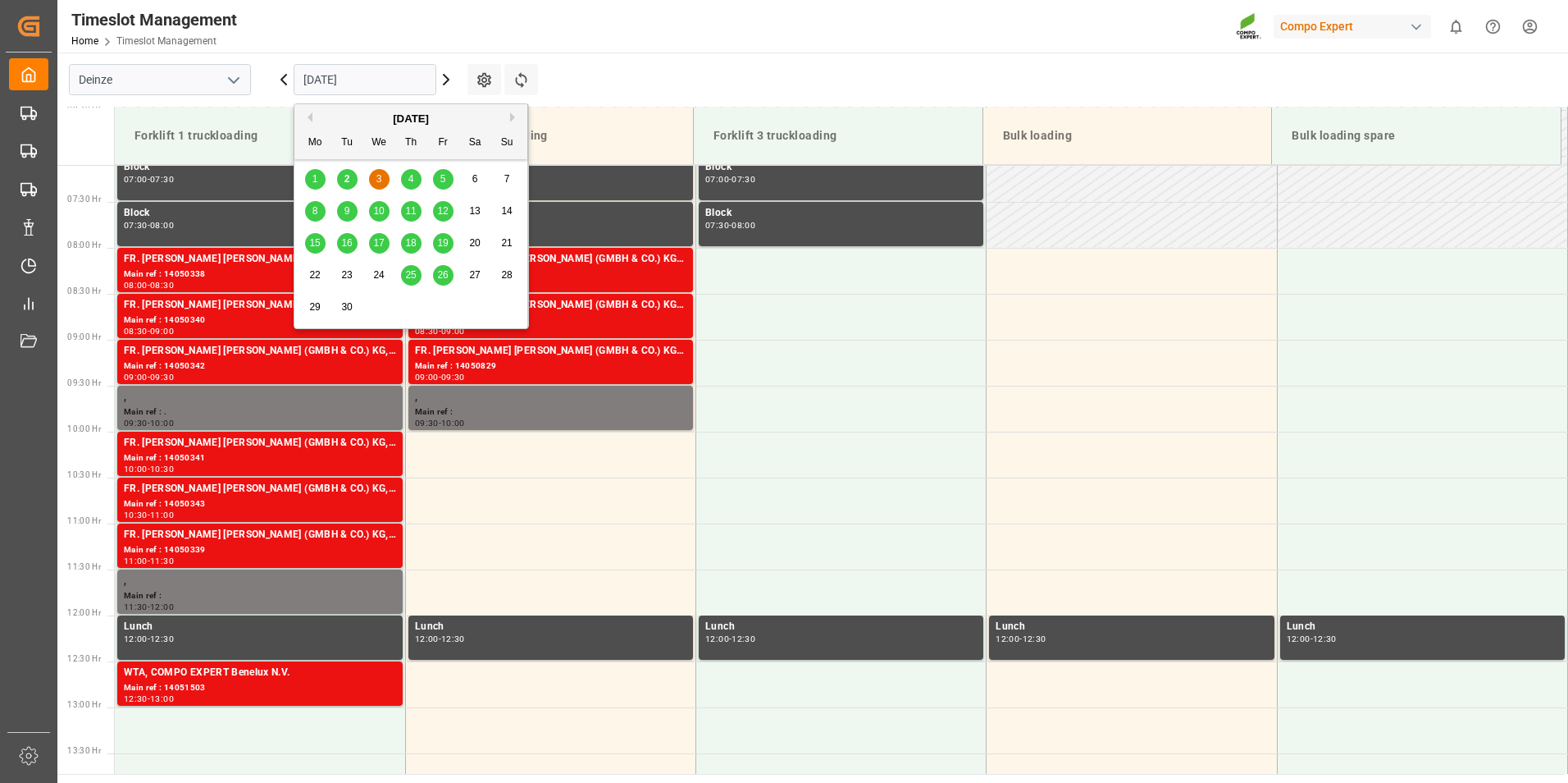
click at [398, 81] on input "[DATE]" at bounding box center [365, 79] width 143 height 31
click at [419, 179] on div "4" at bounding box center [411, 179] width 21 height 20
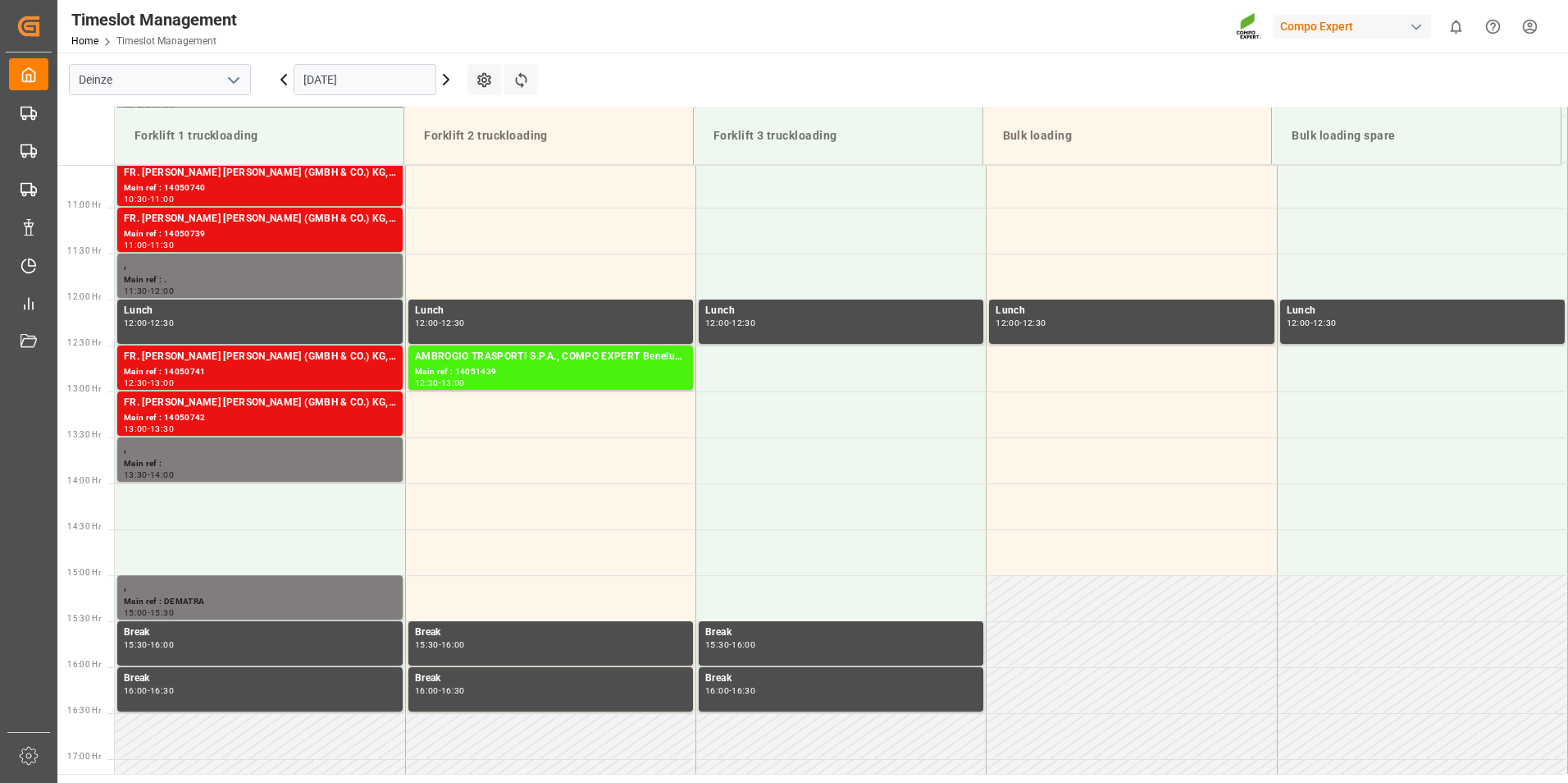
scroll to position [981, 0]
